Goal: Navigation & Orientation: Find specific page/section

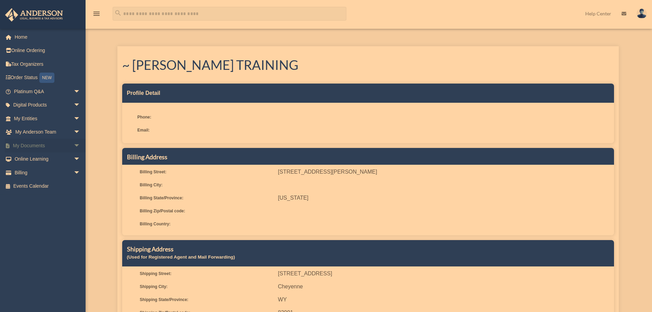
click at [74, 146] on span "arrow_drop_down" at bounding box center [81, 146] width 14 height 14
click at [74, 146] on span "arrow_drop_up" at bounding box center [81, 146] width 14 height 14
click at [74, 146] on span "arrow_drop_down" at bounding box center [81, 146] width 14 height 14
click at [52, 188] on link "Forms Library" at bounding box center [50, 186] width 81 height 14
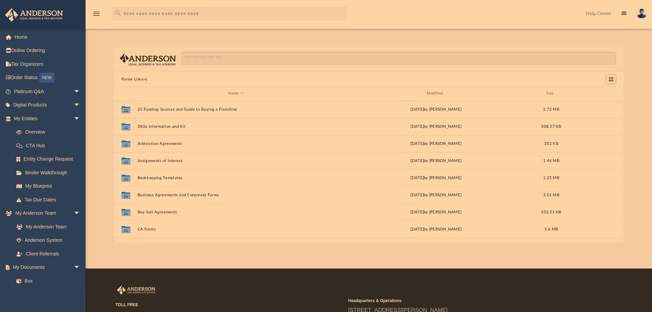
scroll to position [151, 505]
click at [75, 119] on span "arrow_drop_down" at bounding box center [81, 119] width 14 height 14
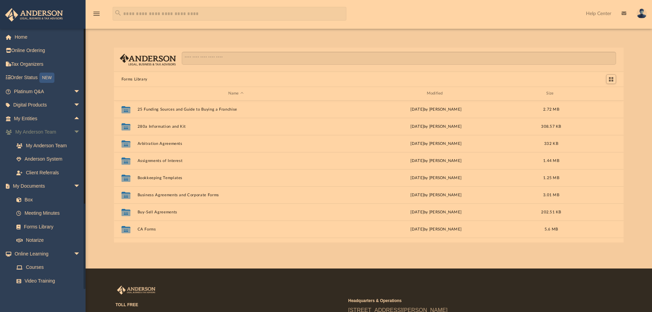
click at [74, 131] on span "arrow_drop_down" at bounding box center [81, 132] width 14 height 14
click at [74, 212] on span "arrow_drop_down" at bounding box center [81, 214] width 14 height 14
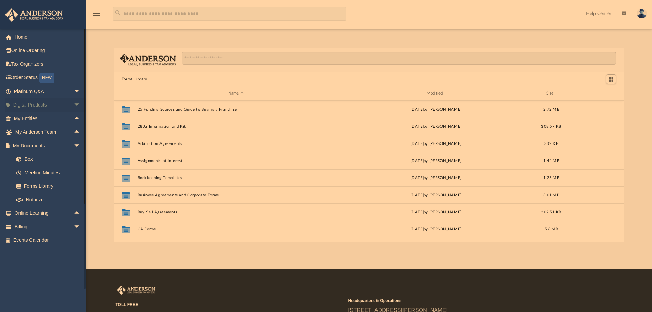
click at [74, 107] on span "arrow_drop_down" at bounding box center [81, 105] width 14 height 14
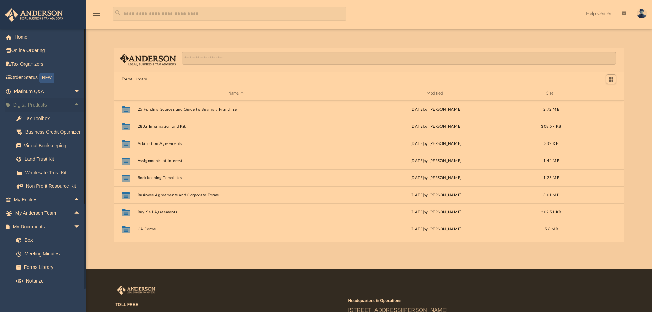
click at [74, 104] on span "arrow_drop_up" at bounding box center [81, 105] width 14 height 14
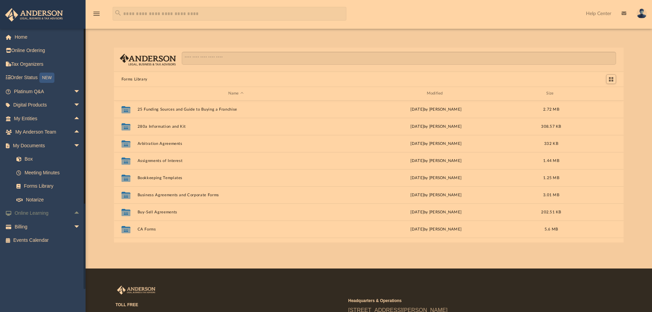
click at [74, 211] on span "arrow_drop_up" at bounding box center [81, 214] width 14 height 14
click at [35, 227] on link "Courses" at bounding box center [50, 227] width 81 height 14
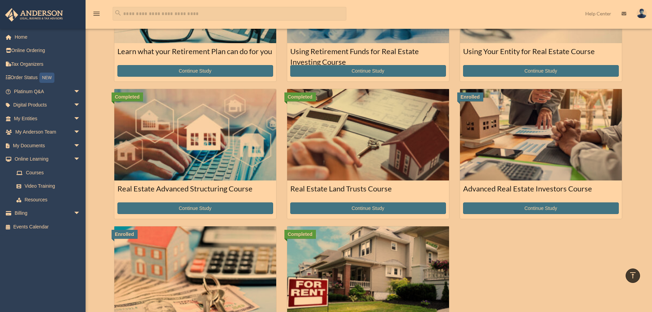
scroll to position [34, 0]
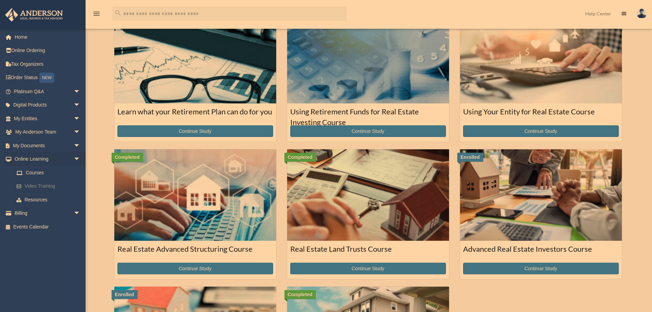
click at [51, 186] on link "Video Training" at bounding box center [50, 186] width 81 height 14
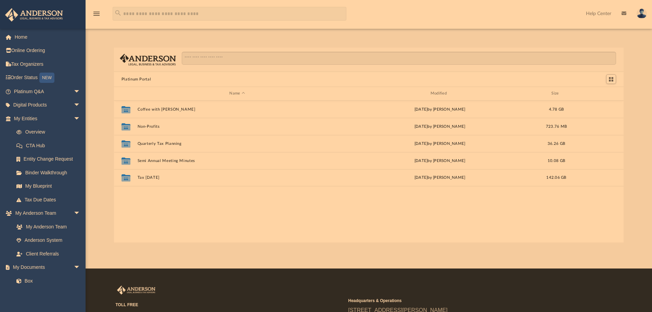
scroll to position [151, 505]
click at [74, 117] on span "arrow_drop_down" at bounding box center [81, 119] width 14 height 14
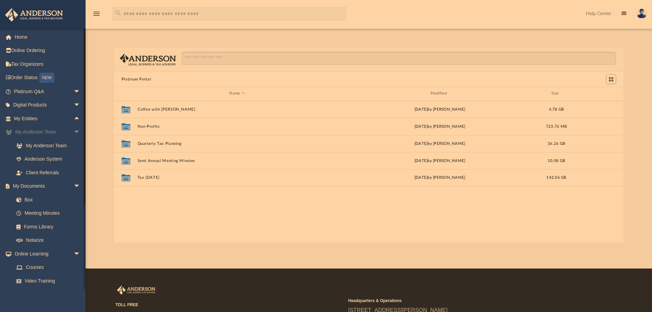
click at [74, 130] on span "arrow_drop_down" at bounding box center [81, 132] width 14 height 14
click at [74, 144] on span "arrow_drop_down" at bounding box center [81, 146] width 14 height 14
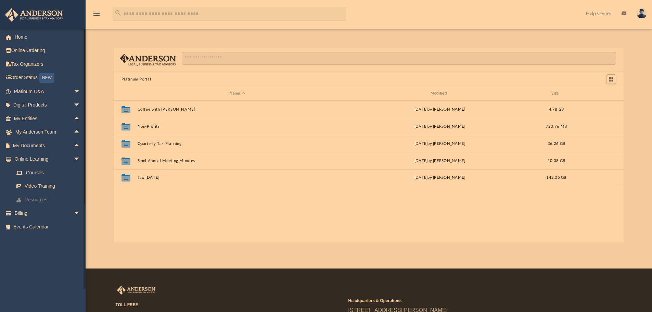
click at [36, 201] on link "Resources" at bounding box center [50, 200] width 81 height 14
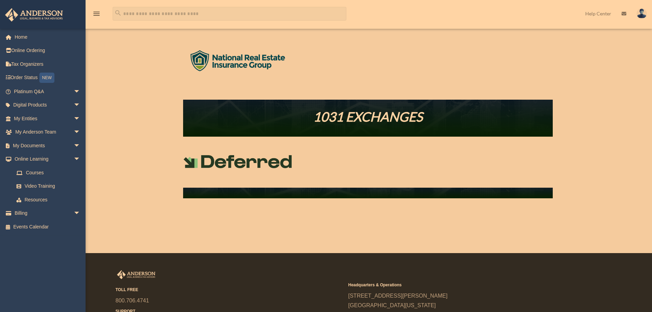
scroll to position [335, 0]
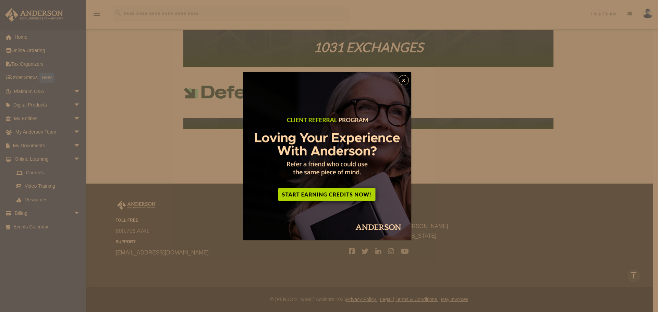
click at [403, 78] on button "x" at bounding box center [403, 80] width 10 height 10
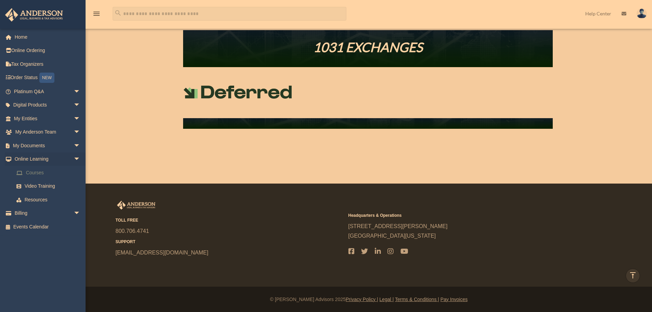
click at [27, 175] on link "Courses" at bounding box center [50, 173] width 81 height 14
